Goal: Navigation & Orientation: Find specific page/section

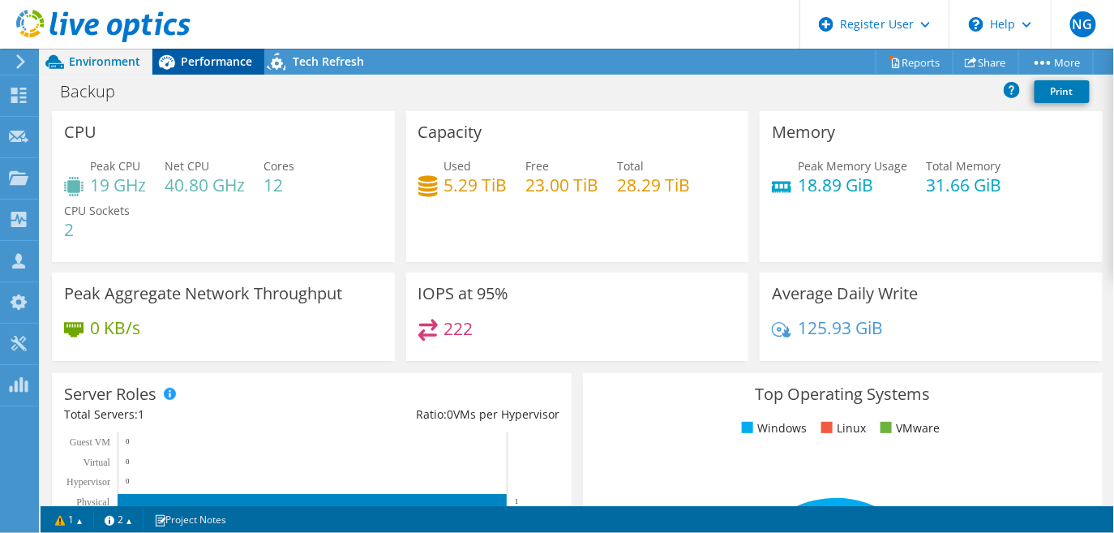
click at [233, 54] on span "Performance" at bounding box center [216, 61] width 71 height 15
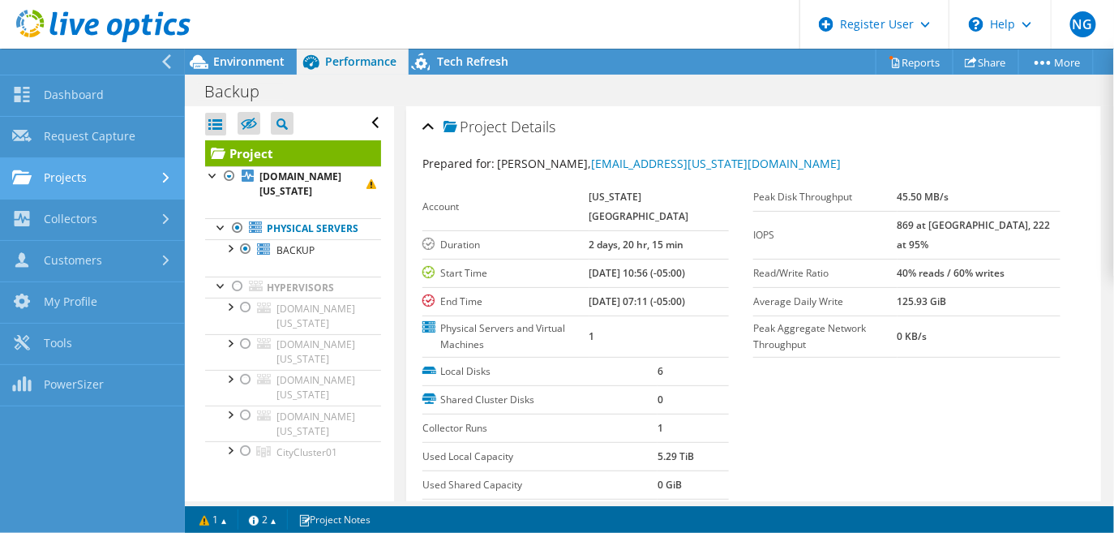
click at [89, 191] on link "Projects" at bounding box center [92, 178] width 185 height 41
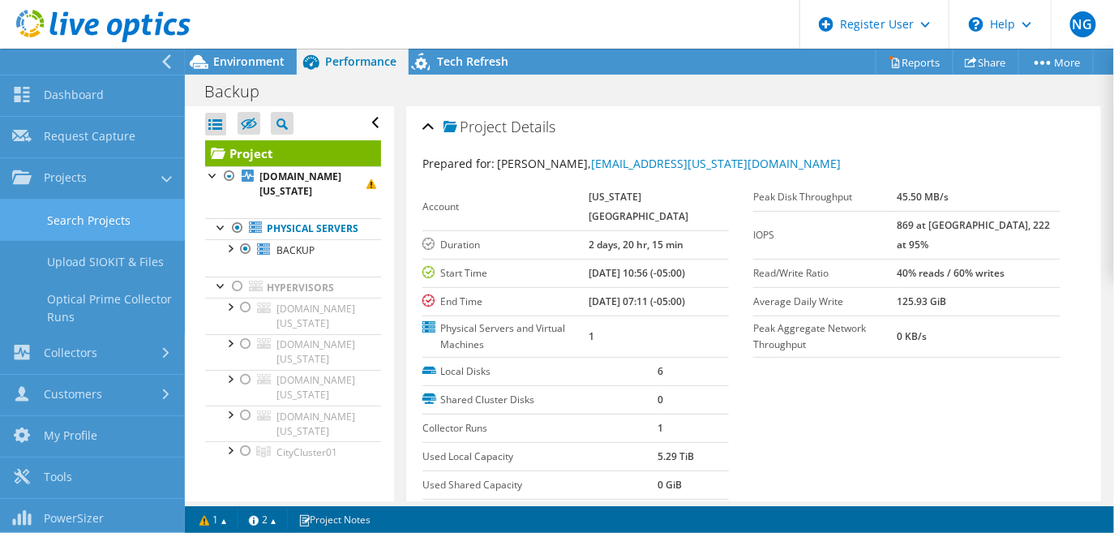
click at [97, 213] on link "Search Projects" at bounding box center [92, 219] width 185 height 41
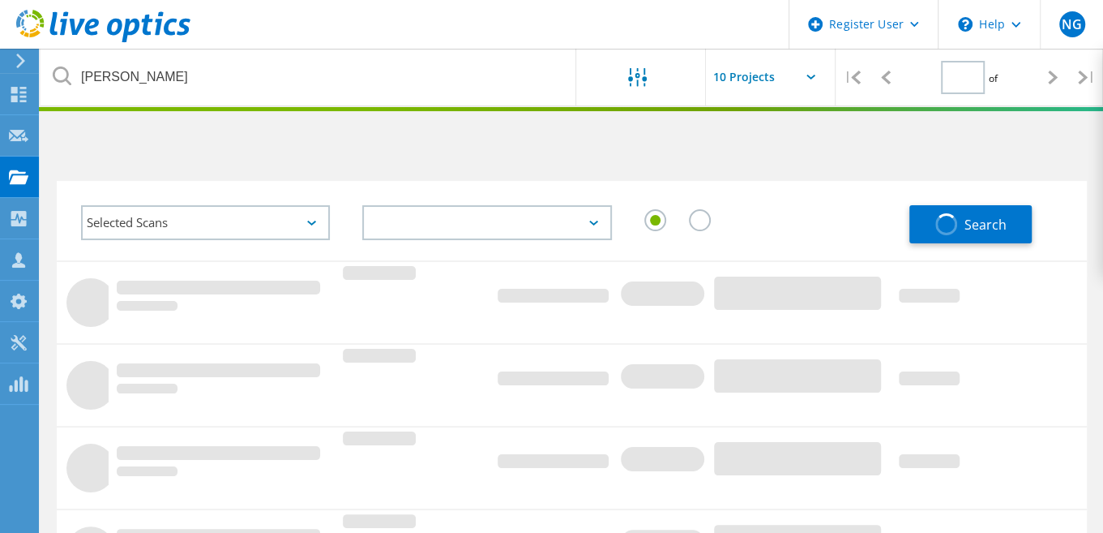
type input "1"
